Goal: Task Accomplishment & Management: Manage account settings

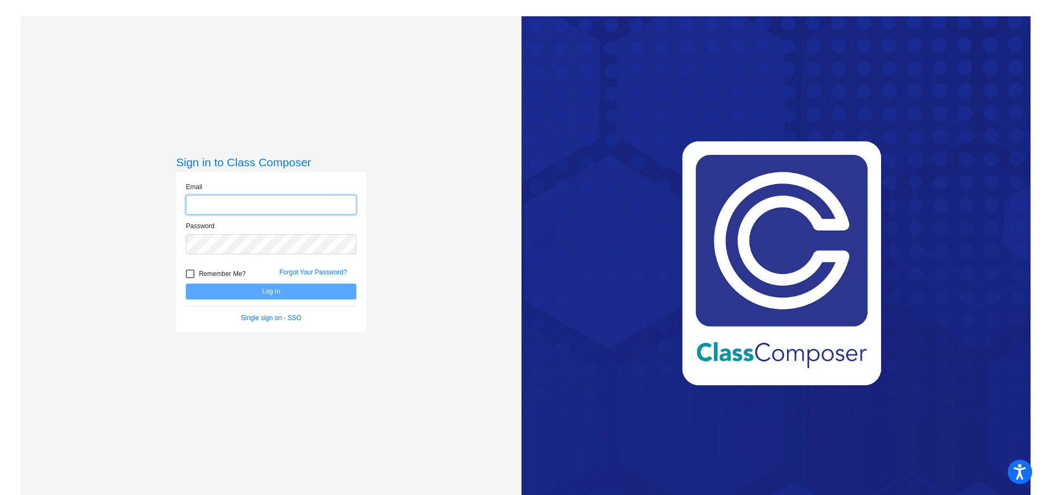
click at [267, 210] on input "email" at bounding box center [271, 205] width 171 height 20
type input "[PERSON_NAME][EMAIL_ADDRESS][DOMAIN_NAME]"
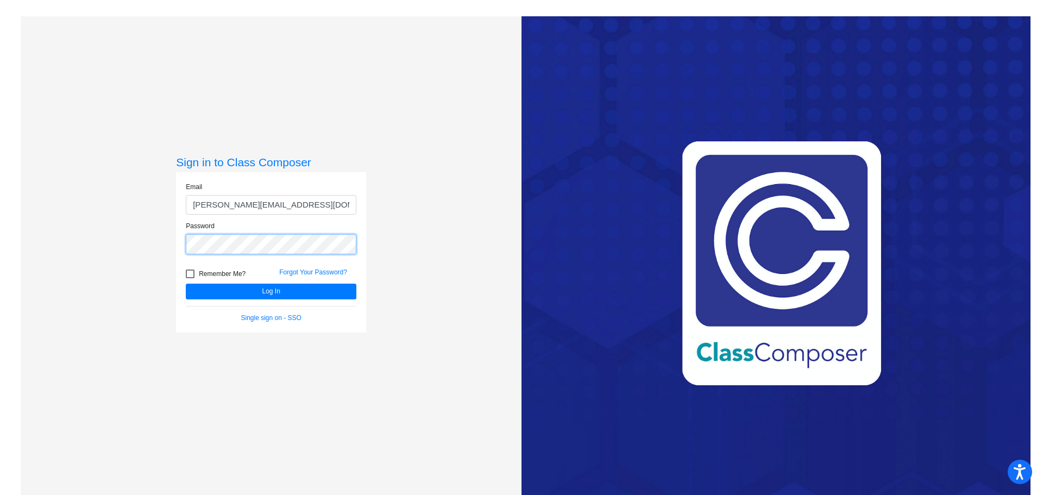
click at [186, 284] on button "Log In" at bounding box center [271, 292] width 171 height 16
click at [286, 290] on button "Log In" at bounding box center [271, 292] width 171 height 16
click at [186, 284] on button "Log In" at bounding box center [271, 292] width 171 height 16
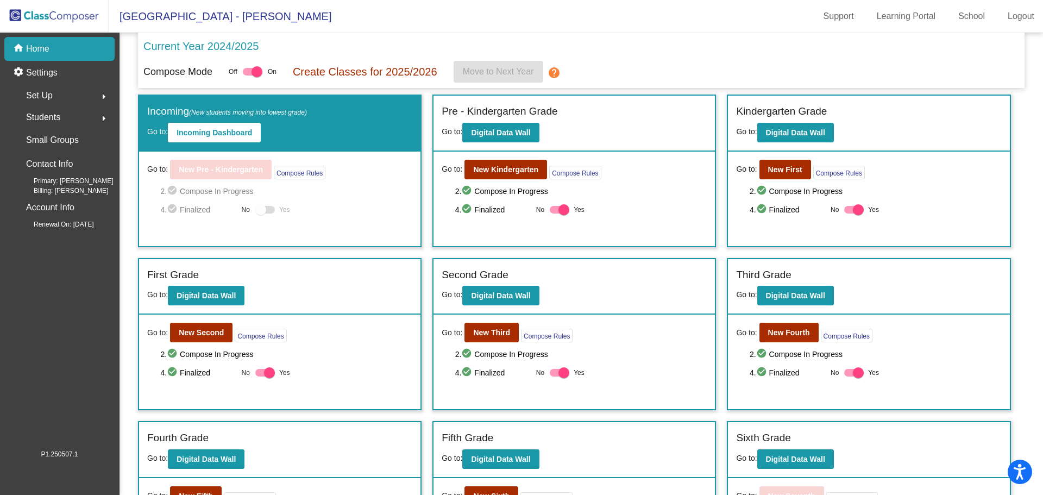
click at [554, 71] on mat-icon "help" at bounding box center [554, 72] width 13 height 13
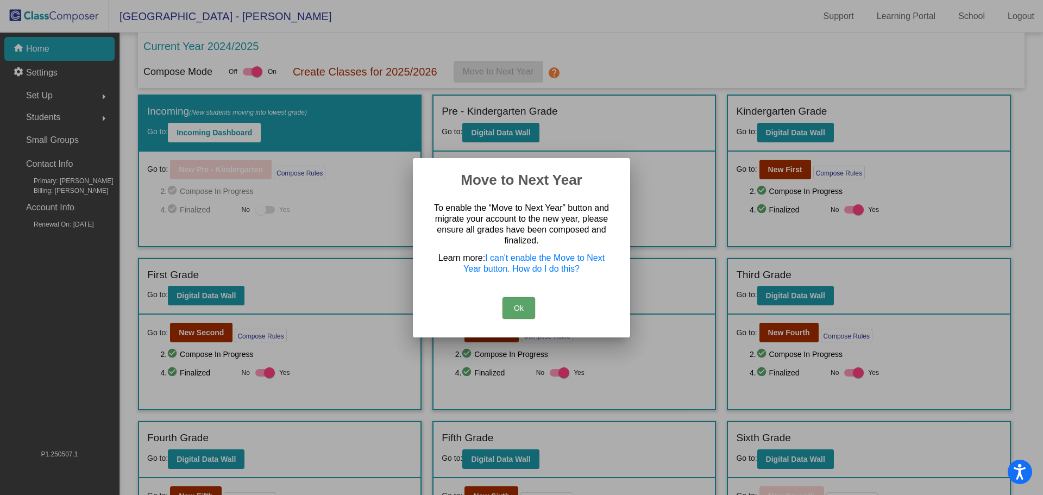
click at [518, 304] on button "Ok" at bounding box center [519, 308] width 33 height 22
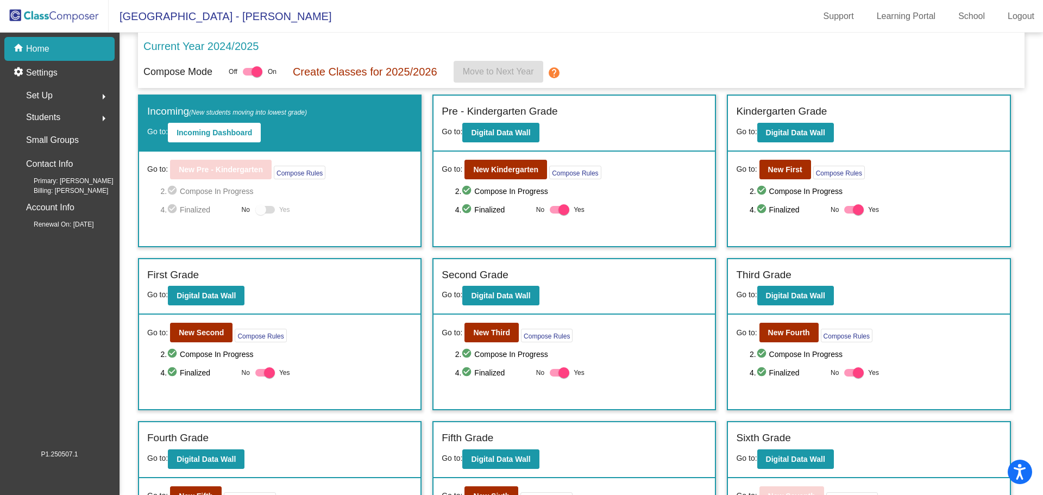
click at [326, 187] on span "2. check_circle Compose In Progress" at bounding box center [286, 191] width 252 height 13
click at [560, 71] on mat-icon "help" at bounding box center [554, 72] width 13 height 13
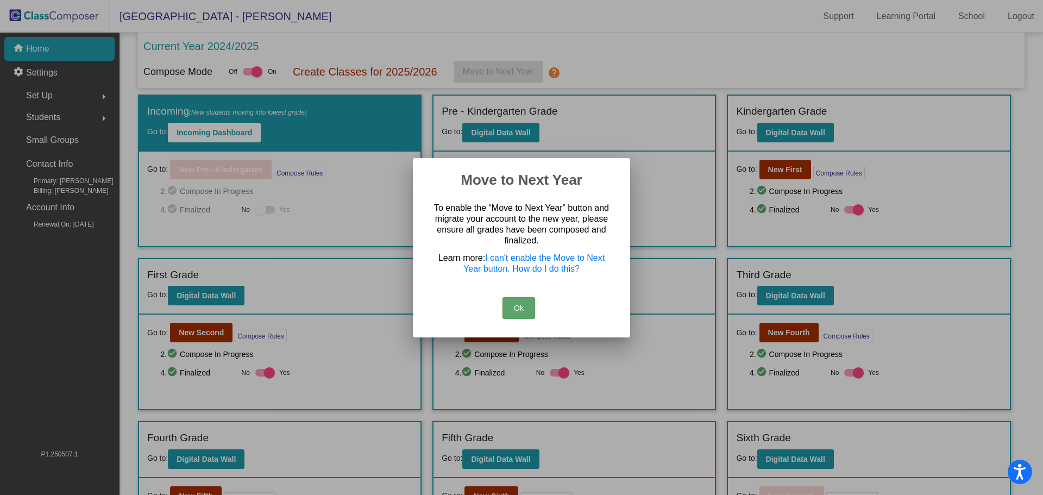
click at [517, 304] on button "Ok" at bounding box center [519, 308] width 33 height 22
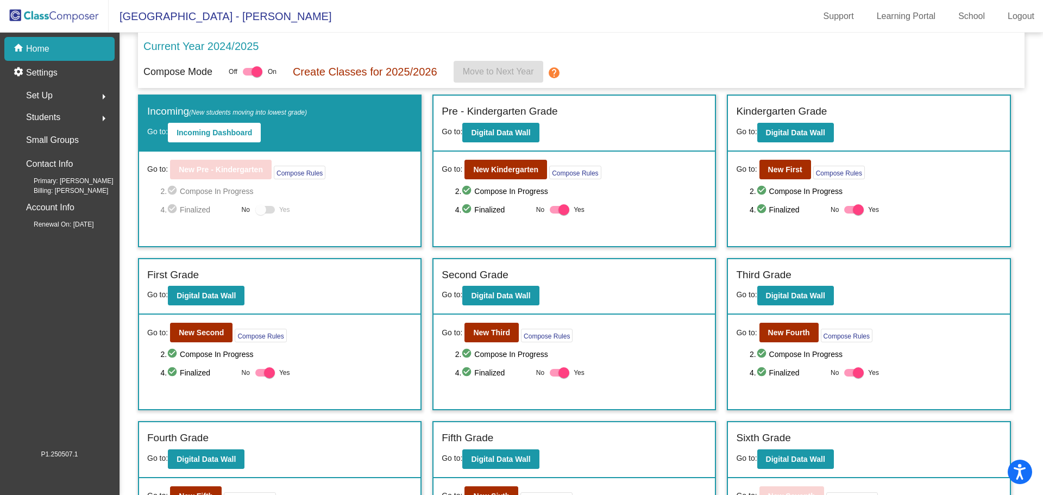
scroll to position [79, 0]
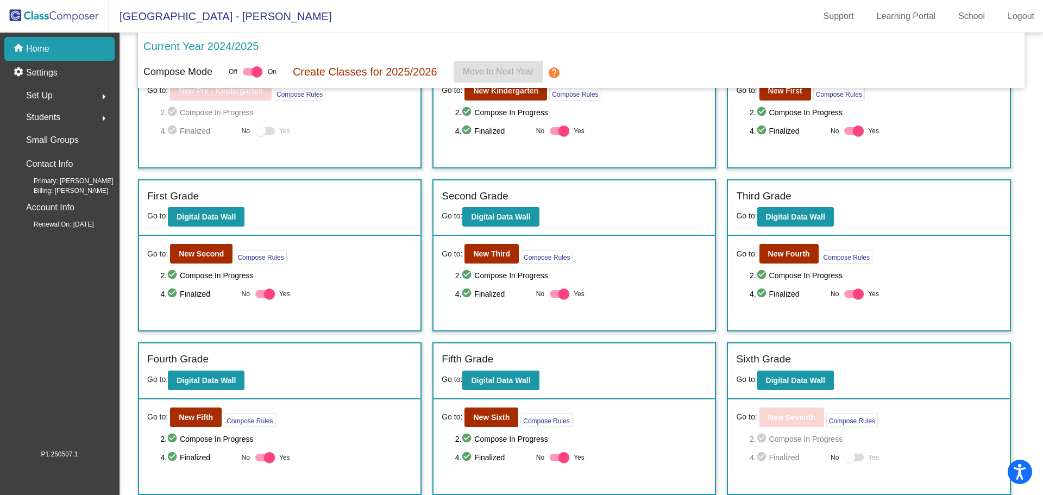
click at [849, 461] on div at bounding box center [849, 457] width 11 height 11
click at [851, 455] on div at bounding box center [849, 457] width 11 height 11
click at [850, 454] on div at bounding box center [849, 457] width 11 height 11
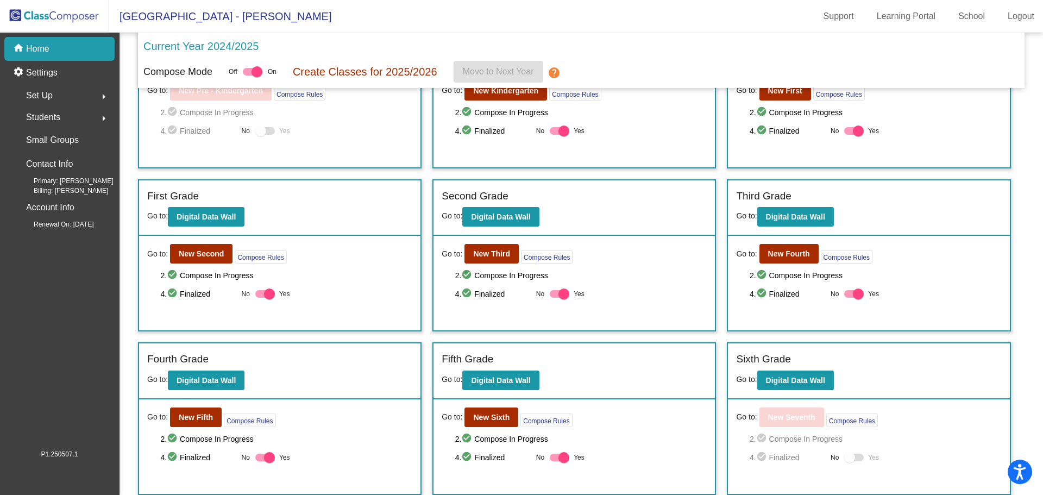
click at [850, 454] on div at bounding box center [849, 457] width 11 height 11
click at [820, 380] on b "Digital Data Wall" at bounding box center [795, 380] width 59 height 9
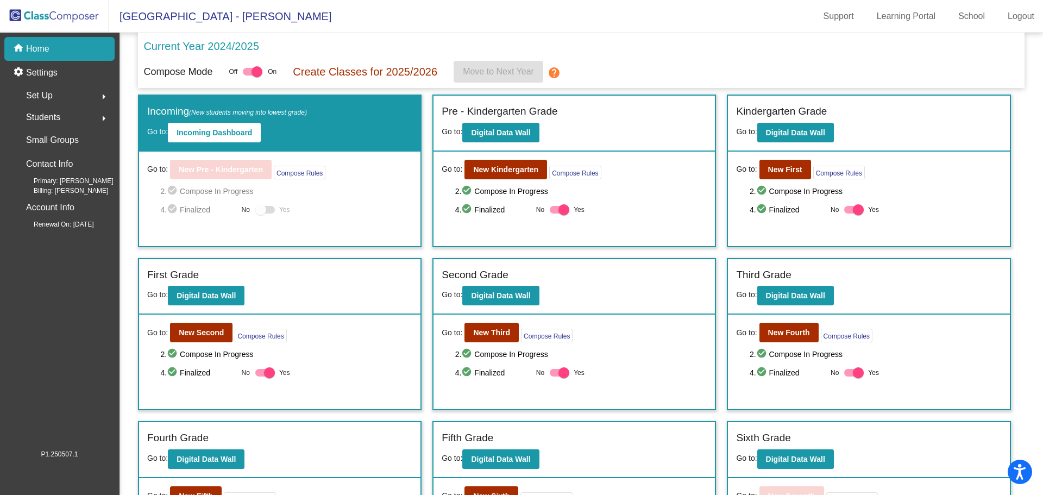
scroll to position [79, 0]
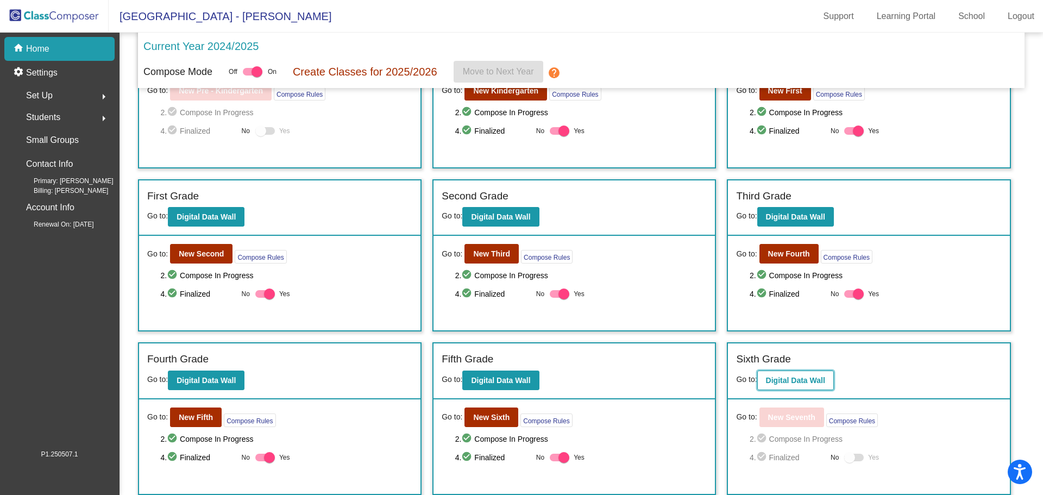
click at [802, 379] on b "Digital Data Wall" at bounding box center [795, 380] width 59 height 9
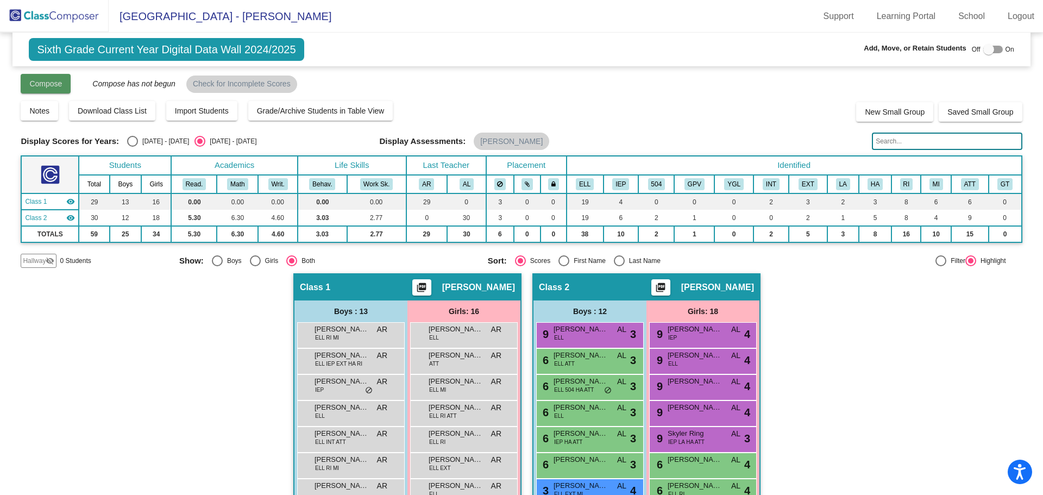
click at [45, 83] on span "Compose" at bounding box center [45, 83] width 33 height 9
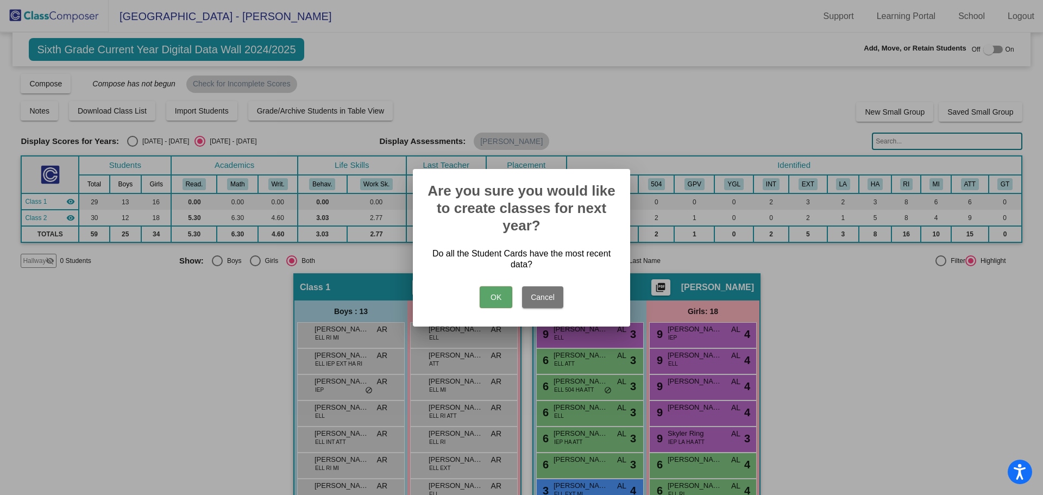
click at [499, 300] on button "OK" at bounding box center [496, 297] width 33 height 22
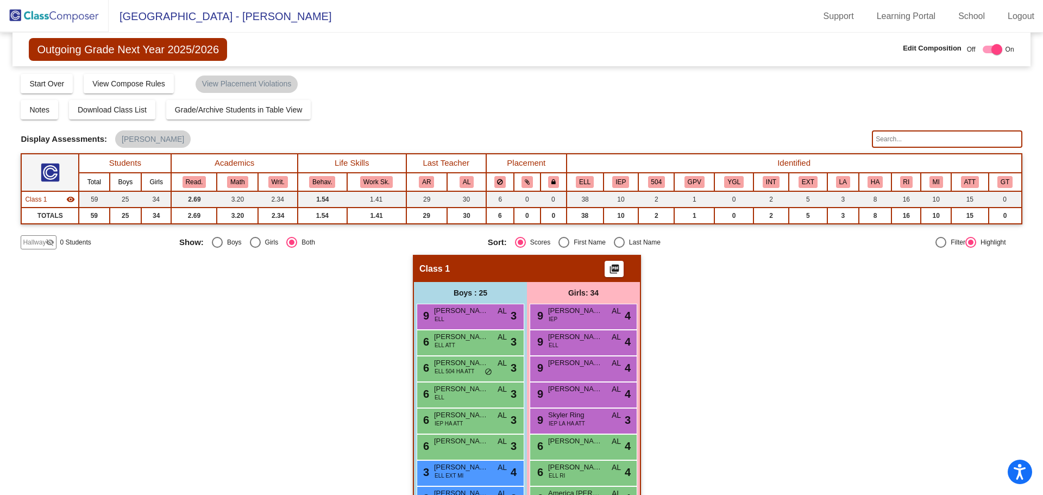
click at [137, 22] on span "[GEOGRAPHIC_DATA] - [PERSON_NAME]" at bounding box center [220, 16] width 223 height 17
click at [72, 14] on img at bounding box center [54, 16] width 109 height 32
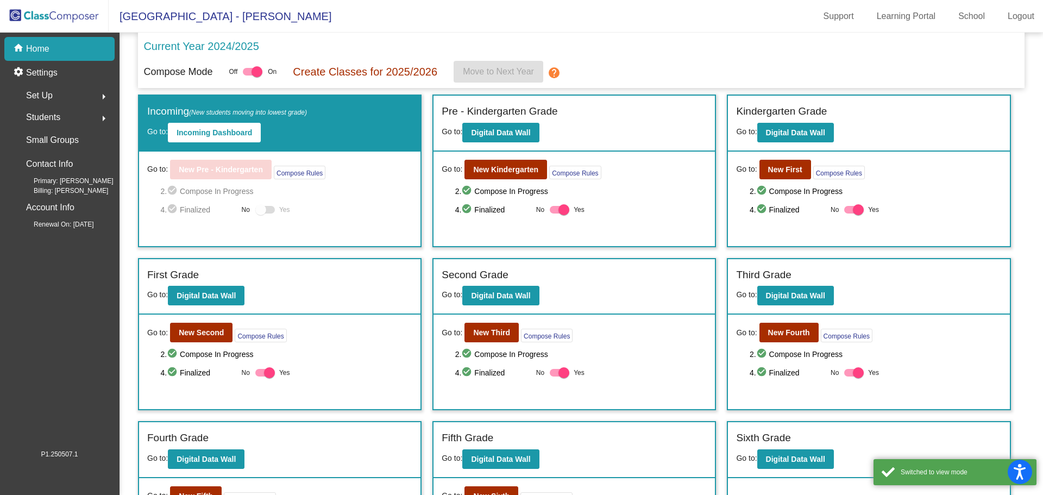
scroll to position [79, 0]
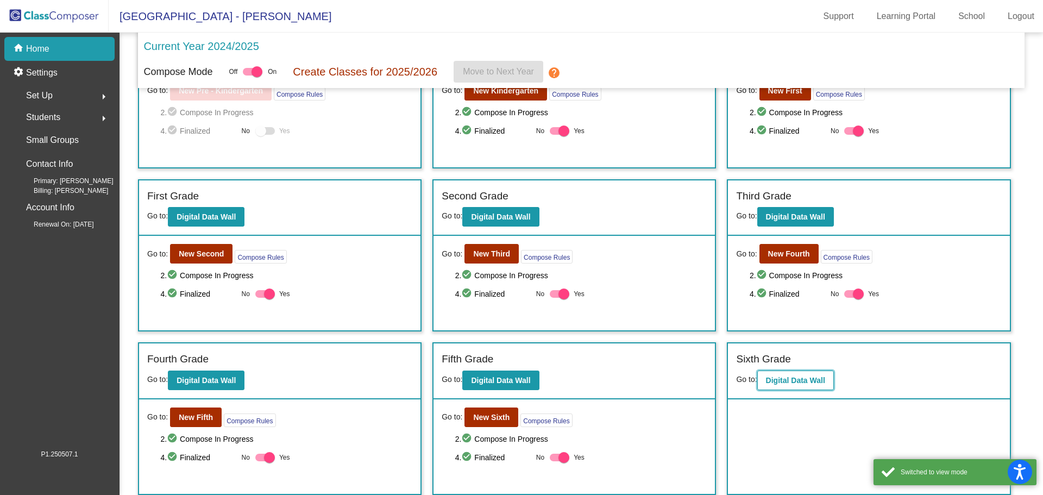
click at [802, 376] on b "Digital Data Wall" at bounding box center [795, 380] width 59 height 9
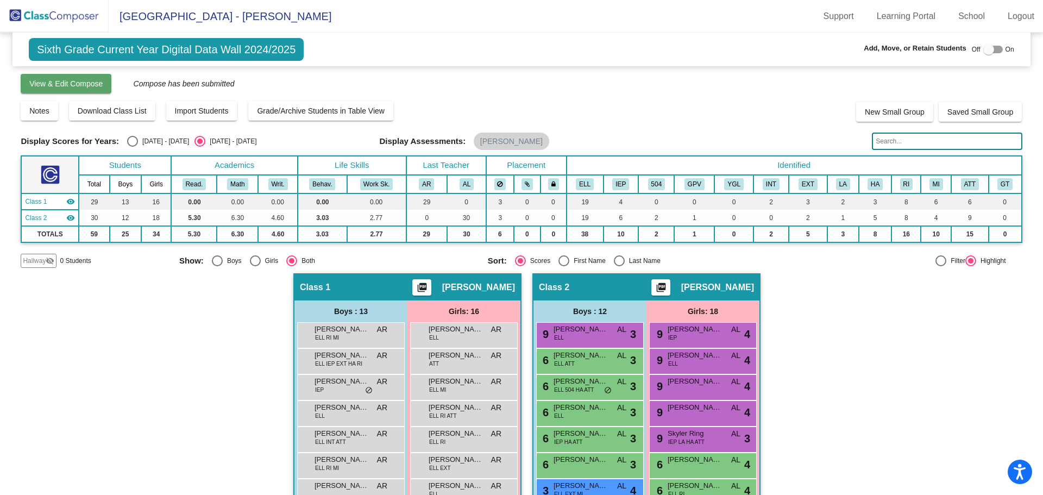
click at [87, 86] on span "View & Edit Compose" at bounding box center [65, 83] width 73 height 9
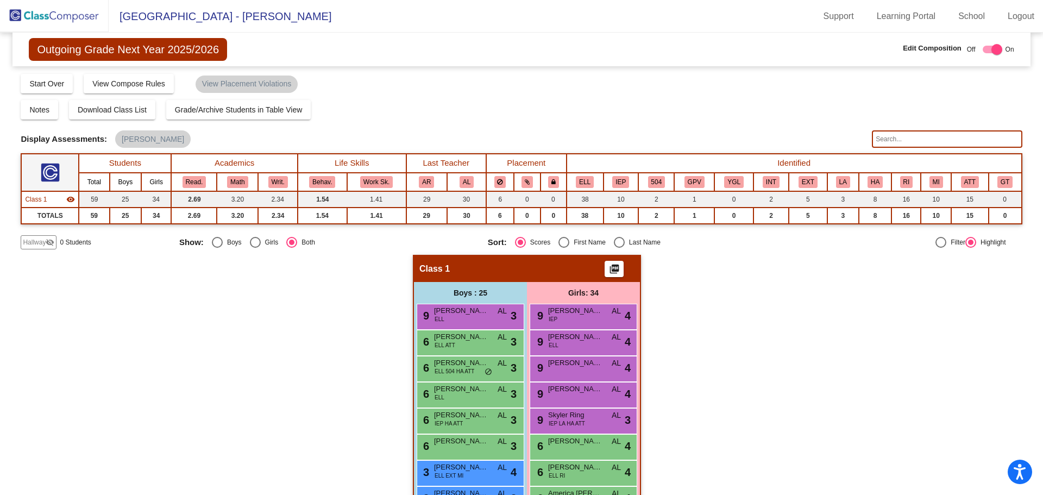
click at [413, 77] on div "Compose Start Over Submit Classes Compose has been submitted Check for Incomple…" at bounding box center [521, 83] width 1001 height 21
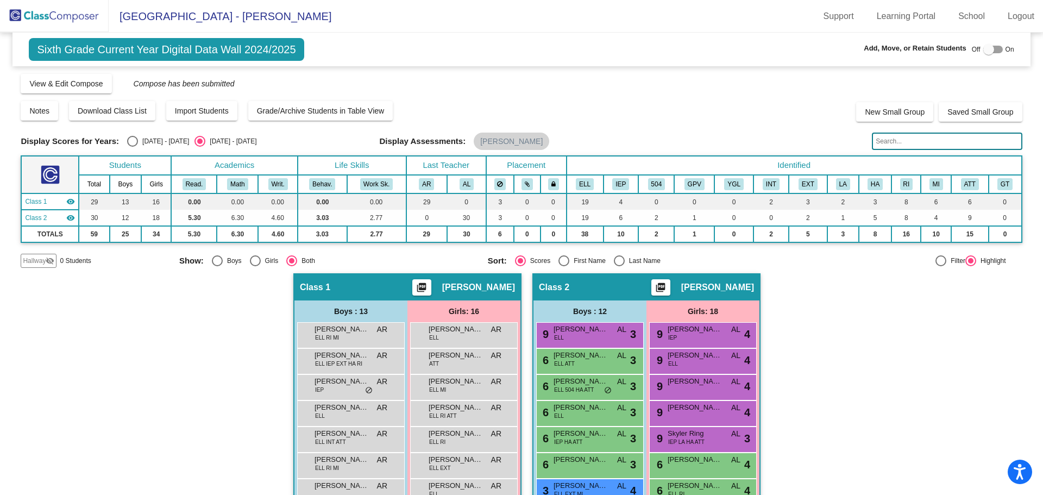
click at [89, 17] on img at bounding box center [54, 16] width 109 height 32
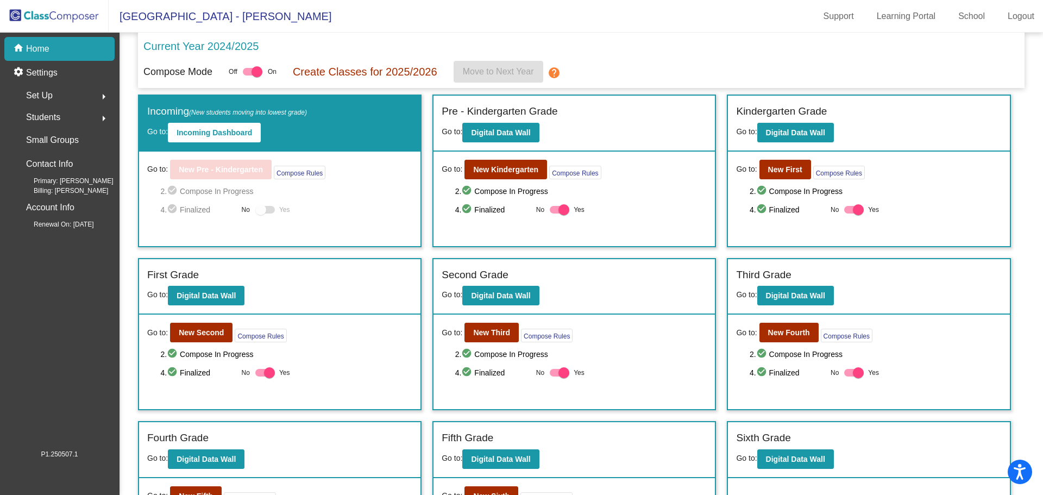
click at [551, 71] on mat-icon "help" at bounding box center [554, 72] width 13 height 13
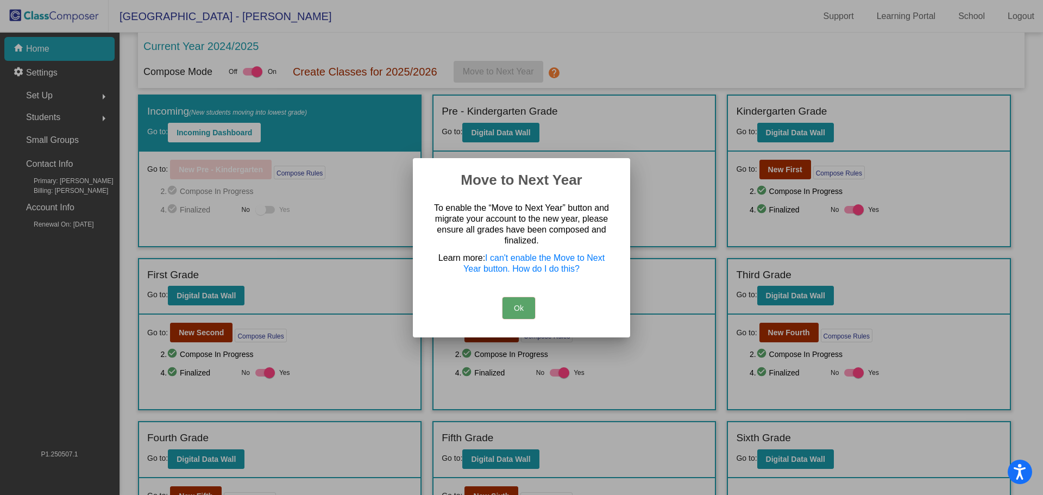
click at [518, 318] on button "Ok" at bounding box center [519, 308] width 33 height 22
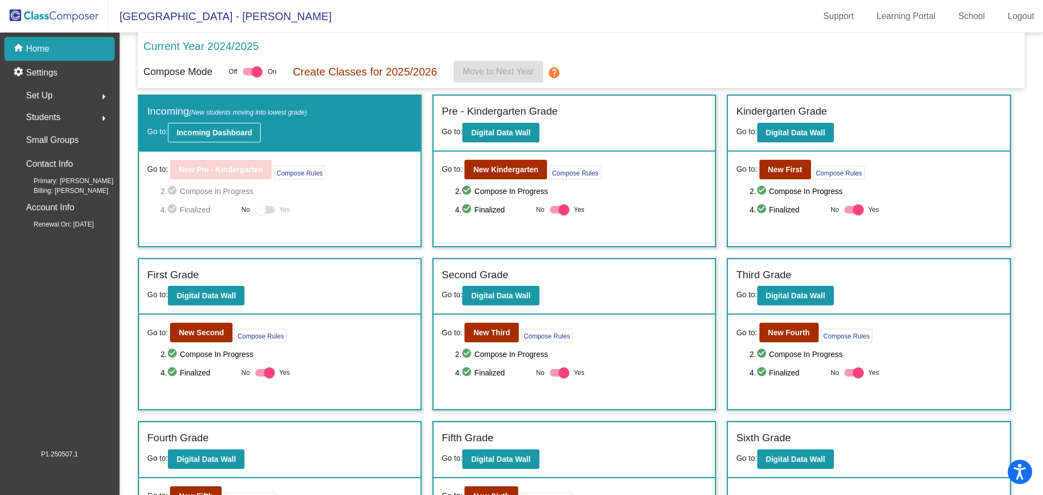
click at [237, 130] on b "Incoming Dashboard" at bounding box center [215, 132] width 76 height 9
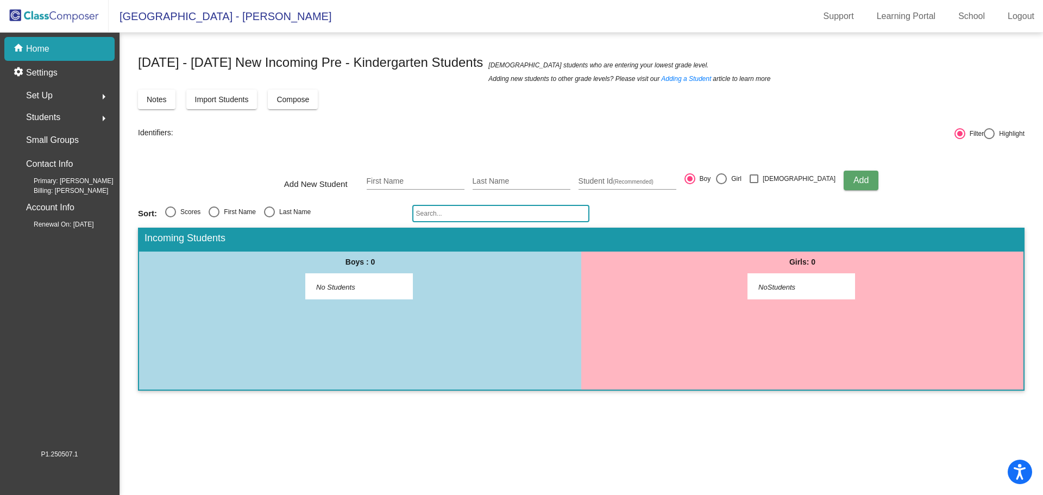
click at [65, 51] on div "home Home" at bounding box center [59, 49] width 110 height 24
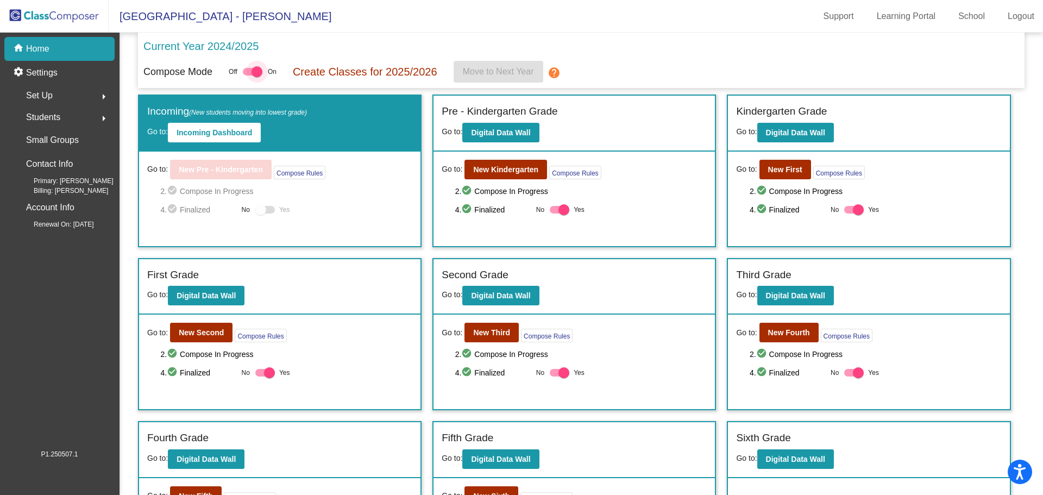
click at [256, 73] on div at bounding box center [257, 71] width 11 height 11
click at [248, 76] on input "checkbox" at bounding box center [248, 76] width 1 height 1
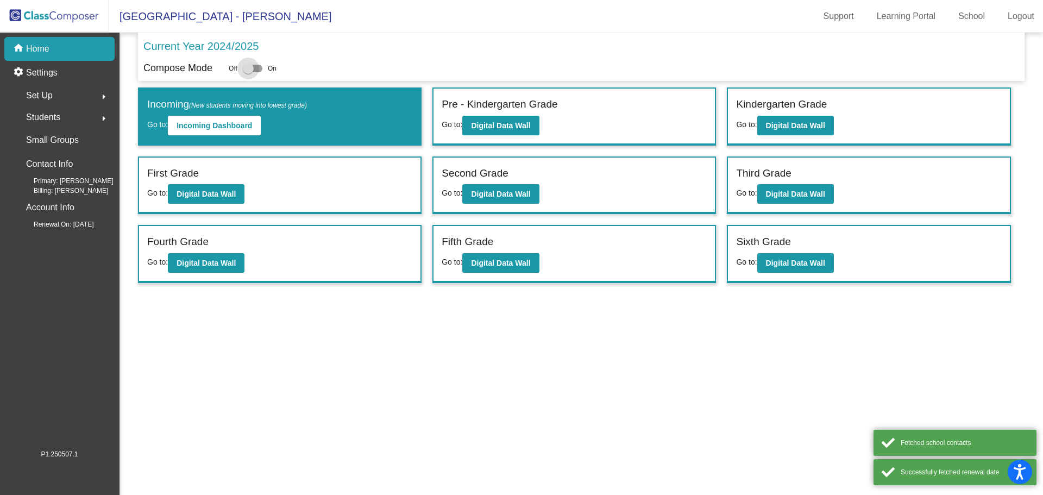
click at [258, 67] on div at bounding box center [253, 69] width 20 height 8
click at [248, 72] on input "checkbox" at bounding box center [248, 72] width 1 height 1
checkbox input "true"
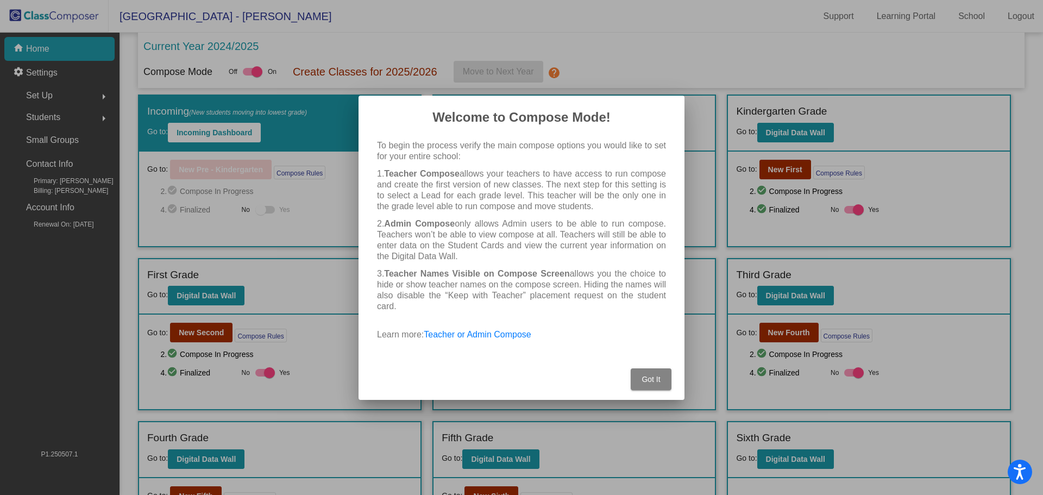
click at [654, 385] on button "Got It" at bounding box center [651, 379] width 41 height 22
